Goal: Task Accomplishment & Management: Manage account settings

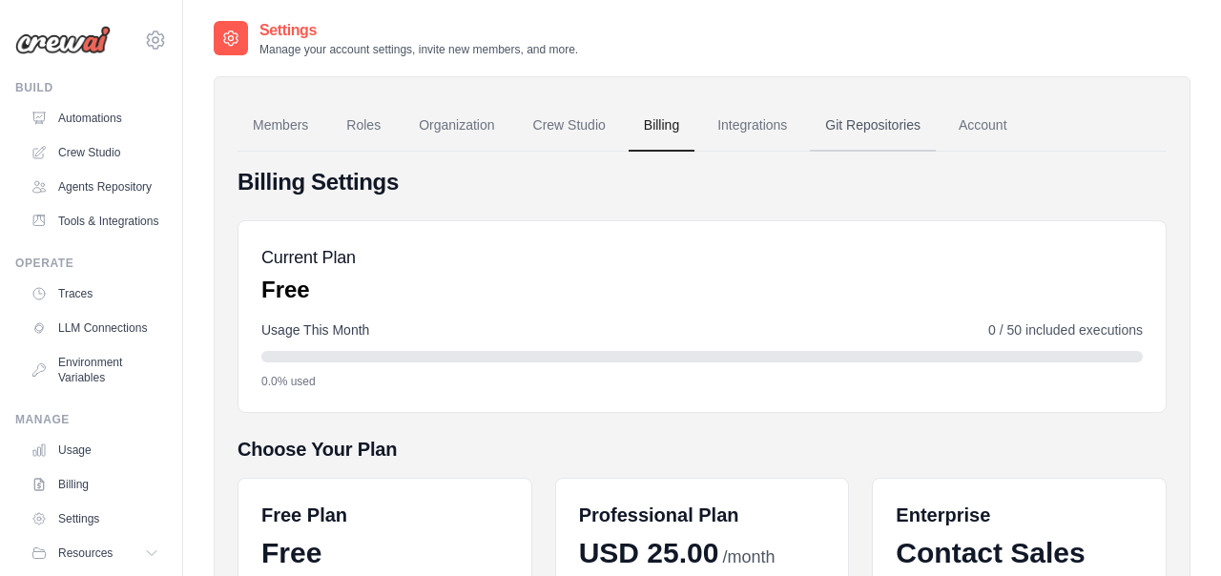
click at [885, 134] on link "Git Repositories" at bounding box center [873, 125] width 126 height 51
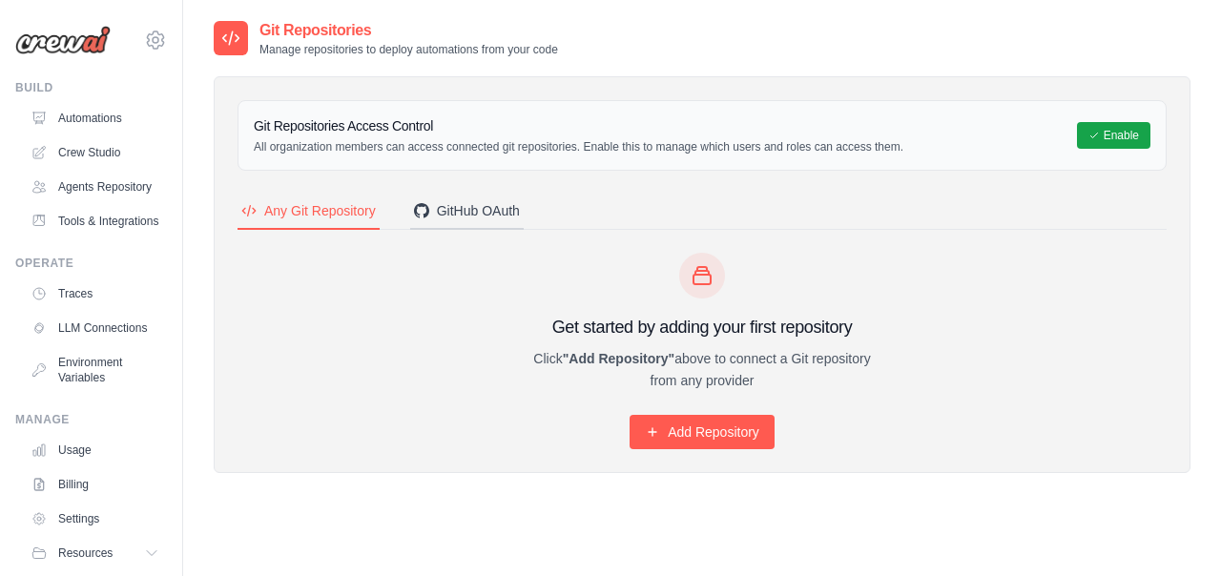
click at [485, 212] on div "GitHub OAuth" at bounding box center [467, 210] width 106 height 19
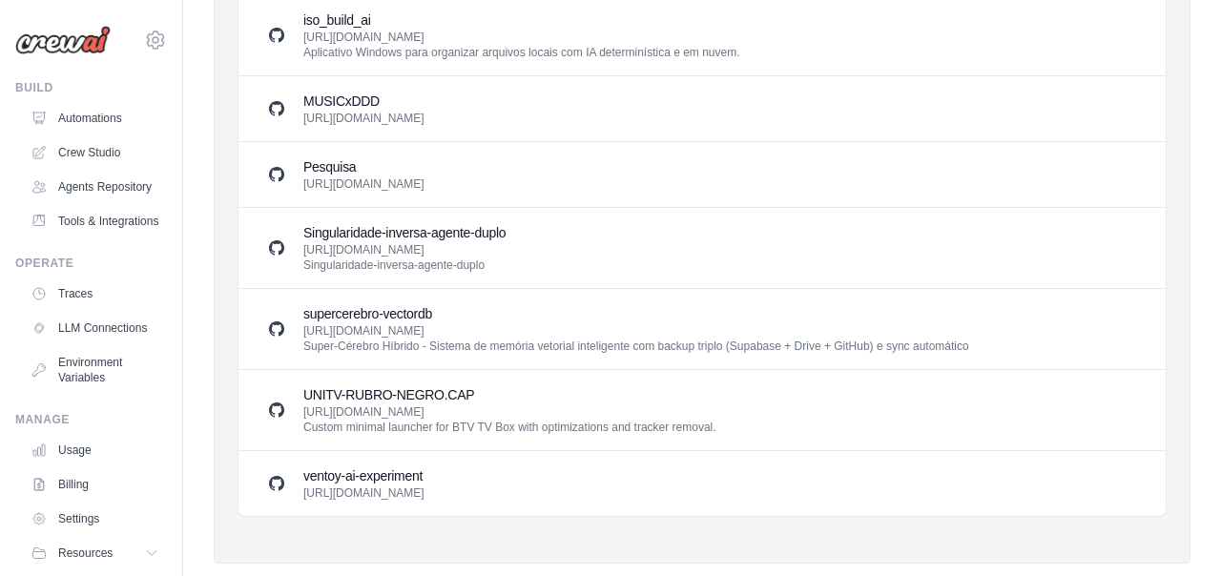
scroll to position [939, 0]
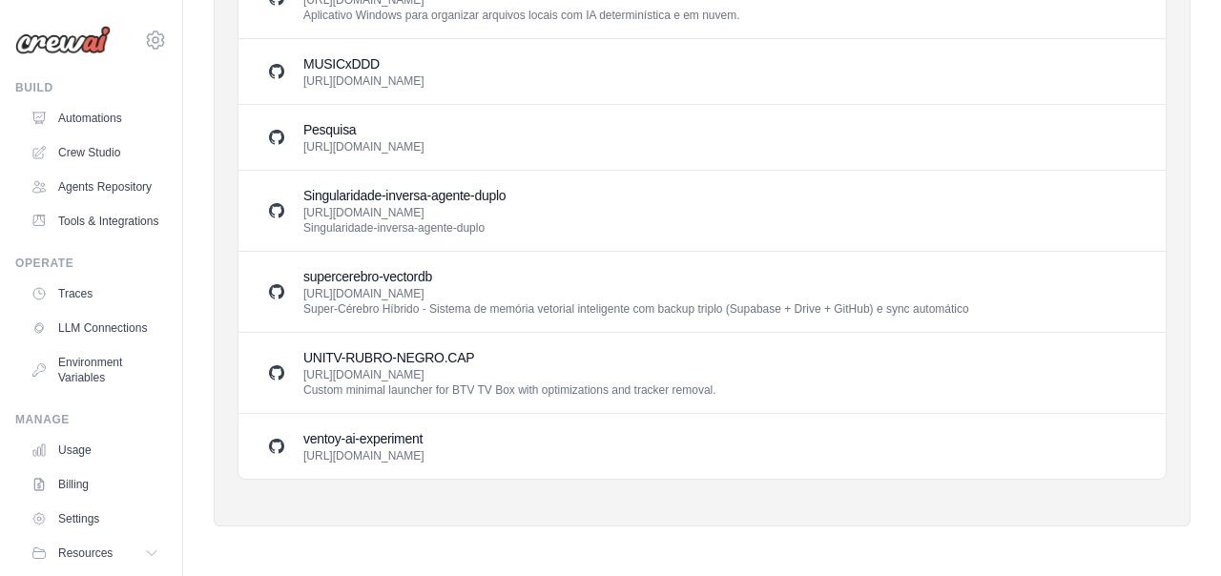
click at [278, 293] on icon at bounding box center [276, 291] width 15 height 15
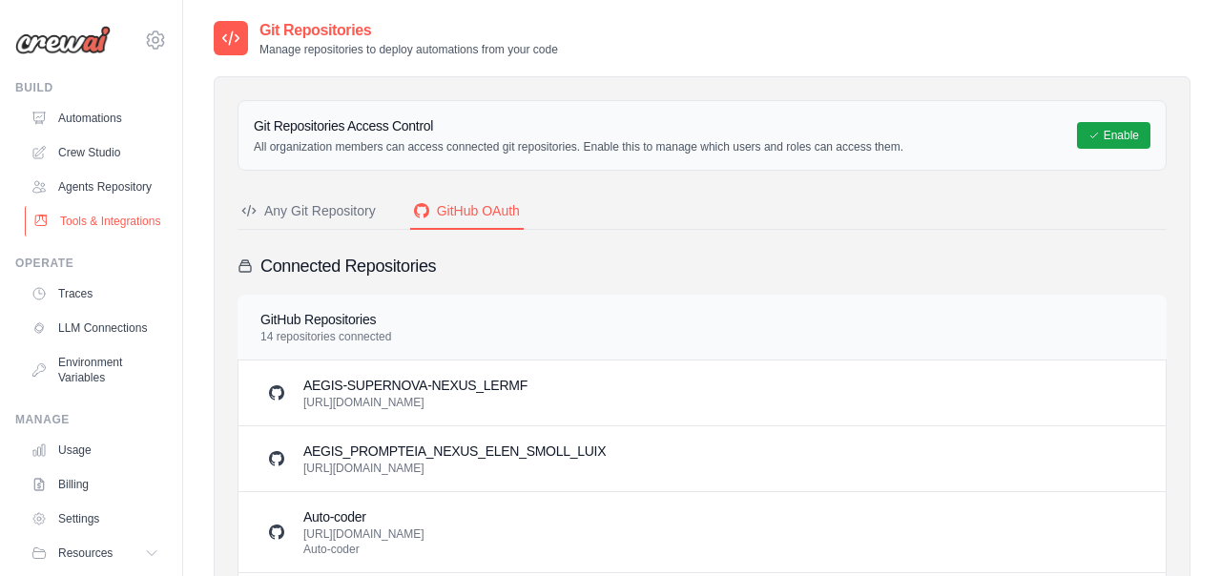
scroll to position [74, 0]
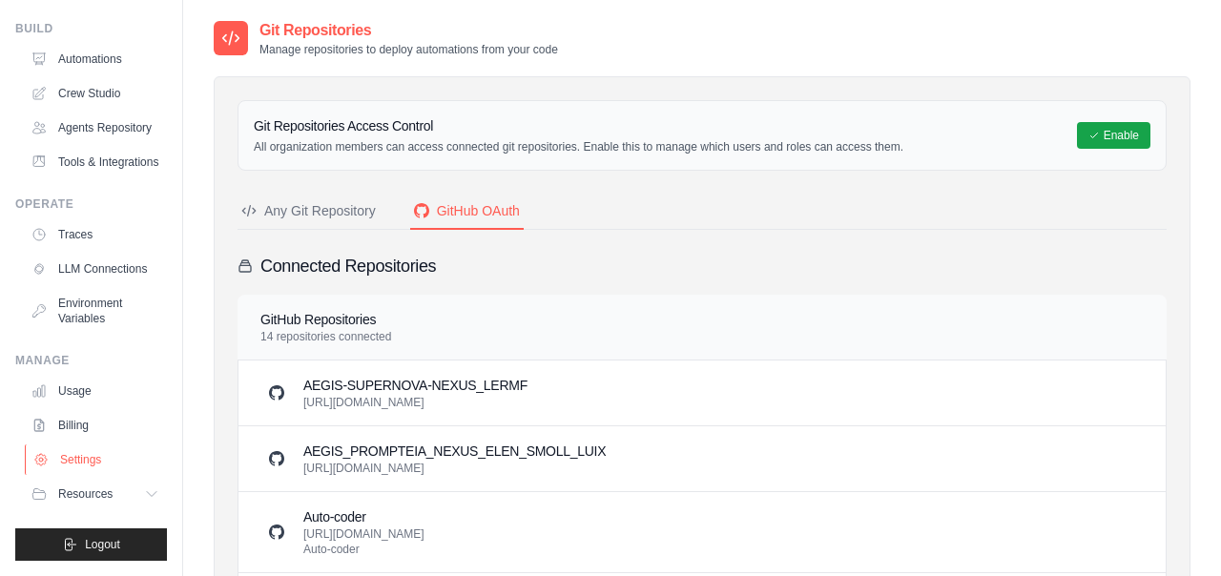
click at [79, 454] on link "Settings" at bounding box center [97, 459] width 144 height 31
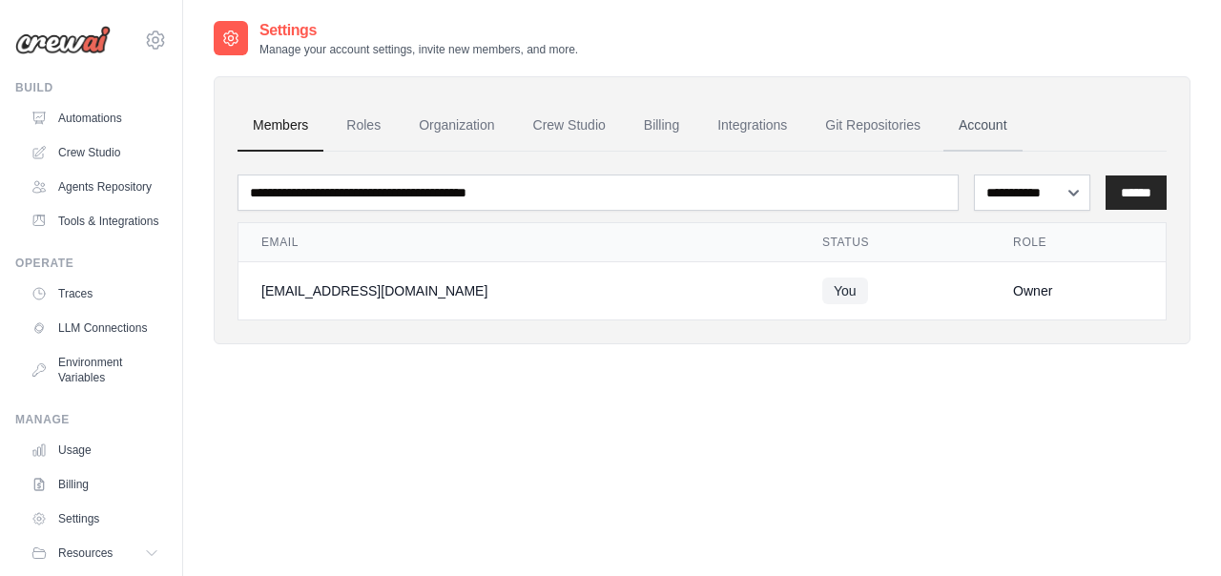
click at [1022, 121] on link "Account" at bounding box center [982, 125] width 79 height 51
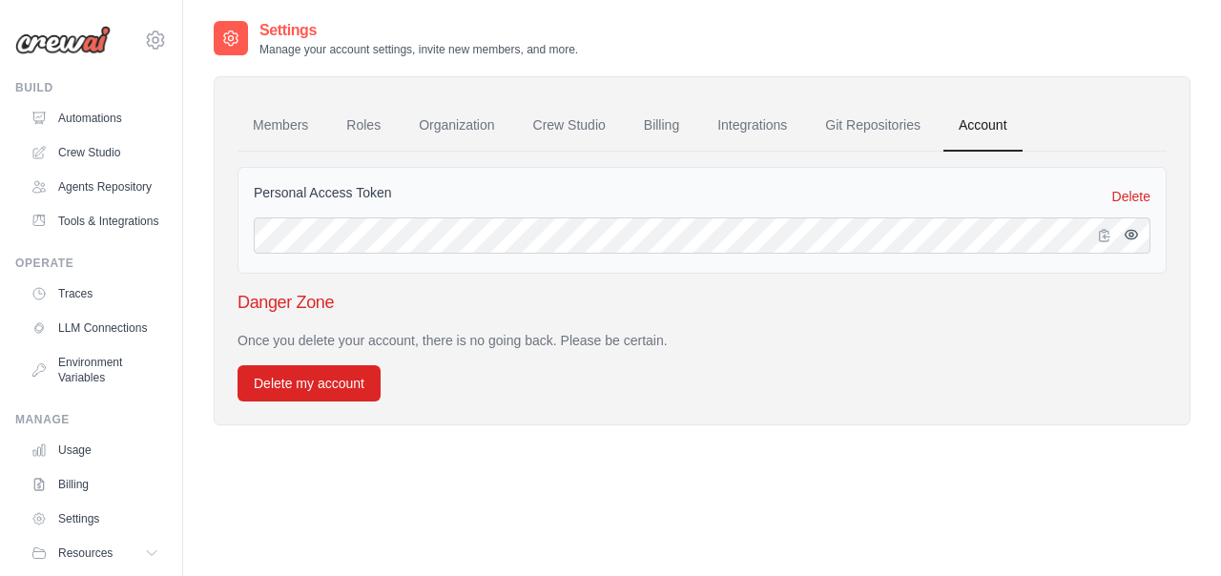
click at [1121, 236] on button "button" at bounding box center [1131, 234] width 23 height 23
click at [1107, 230] on icon "button" at bounding box center [1105, 234] width 10 height 11
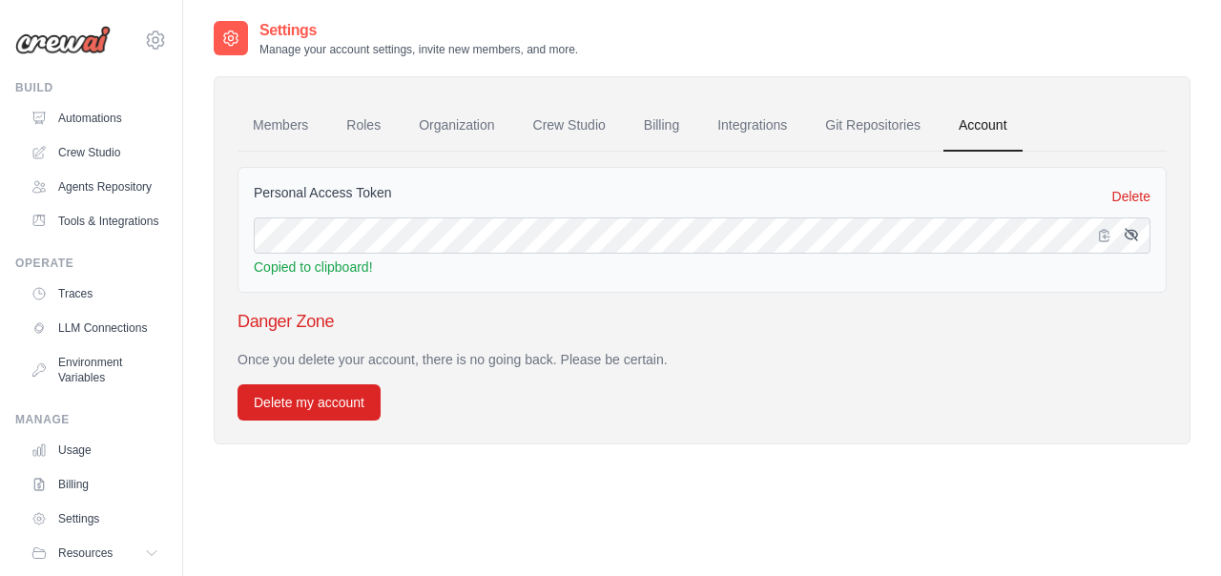
click at [1131, 237] on icon "button" at bounding box center [1130, 234] width 15 height 15
